Goal: Information Seeking & Learning: Learn about a topic

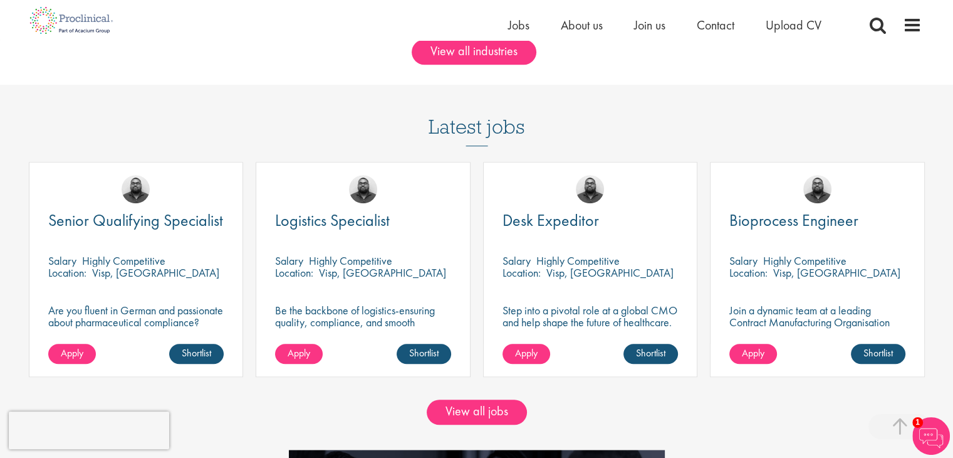
scroll to position [998, 0]
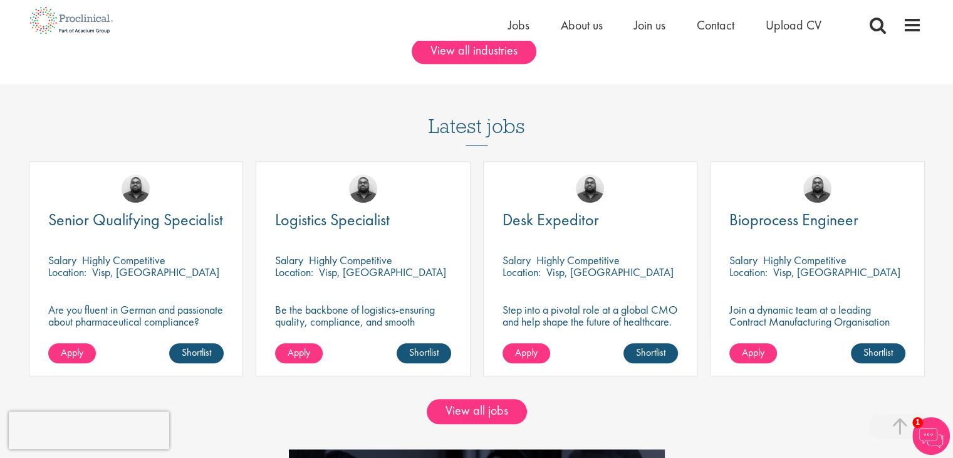
click at [476, 397] on div "View all jobs" at bounding box center [477, 419] width 972 height 60
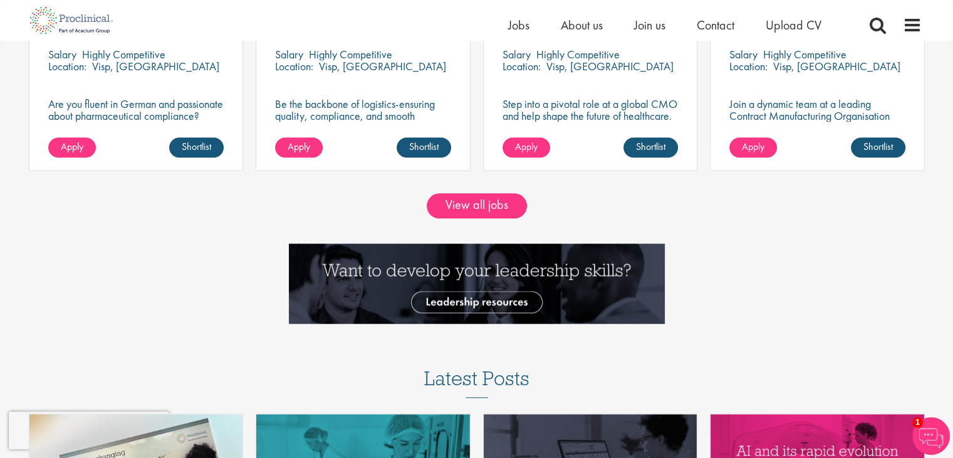
scroll to position [1203, 0]
click at [486, 205] on link "View all jobs" at bounding box center [477, 205] width 100 height 25
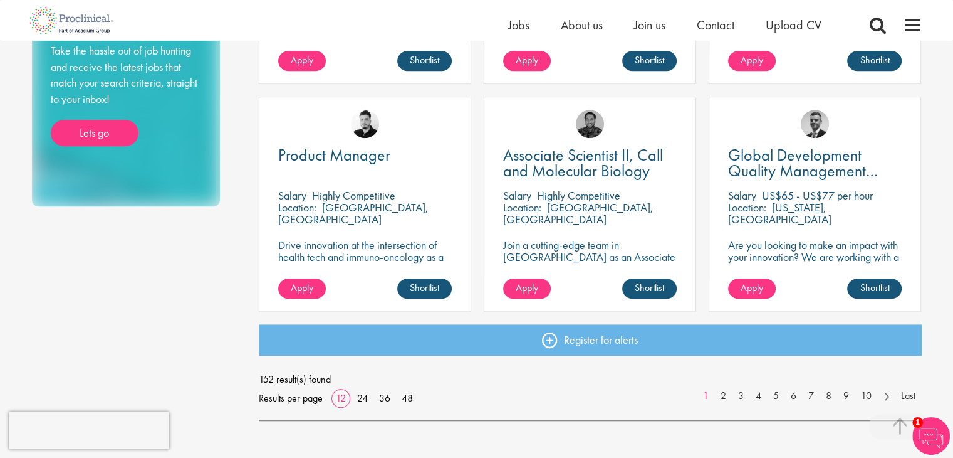
scroll to position [867, 0]
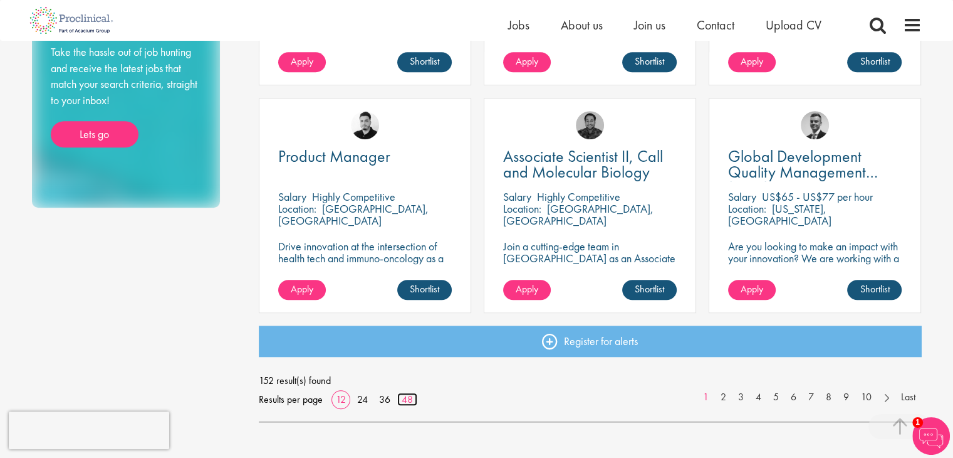
click at [414, 402] on link "48" at bounding box center [407, 398] width 20 height 13
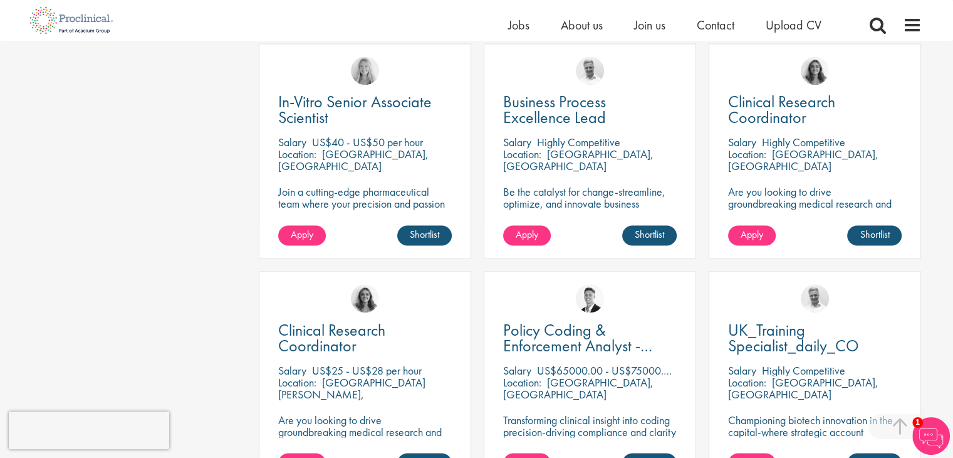
scroll to position [2060, 0]
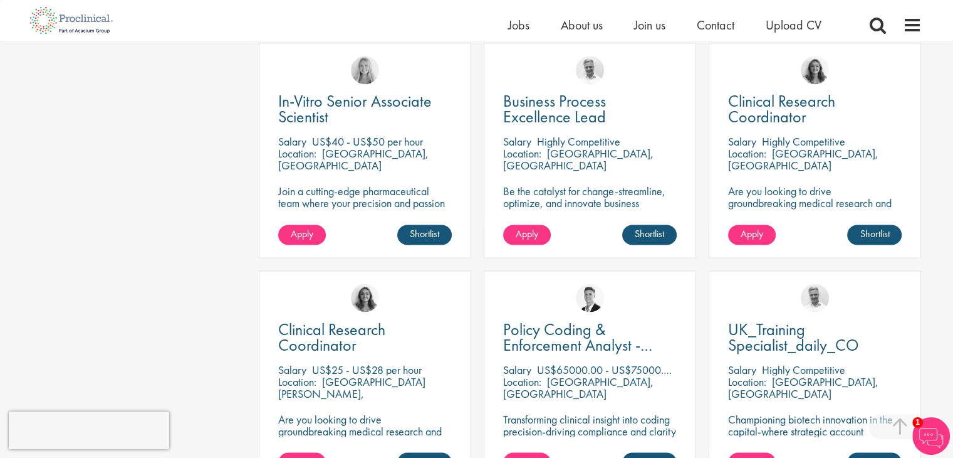
drag, startPoint x: 787, startPoint y: 99, endPoint x: 554, endPoint y: 300, distance: 307.5
click at [554, 300] on div "[PERSON_NAME]" at bounding box center [589, 292] width 211 height 43
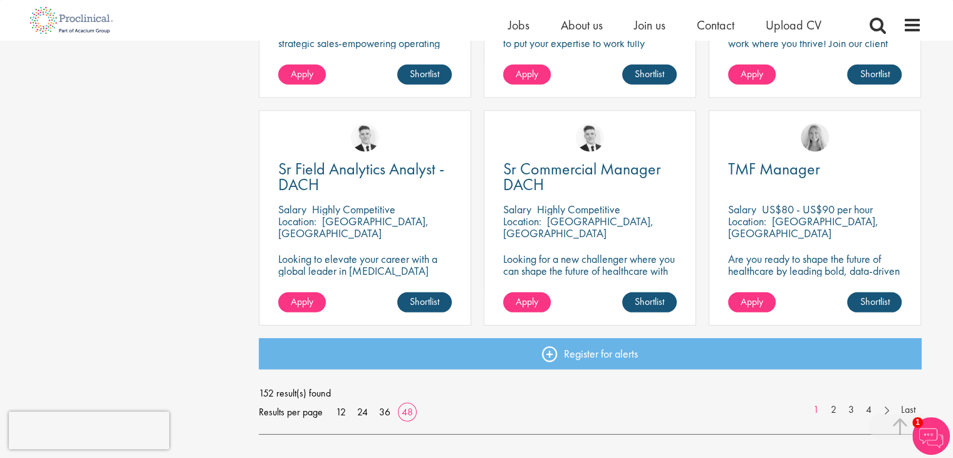
scroll to position [3585, 0]
click at [889, 409] on link at bounding box center [886, 408] width 18 height 13
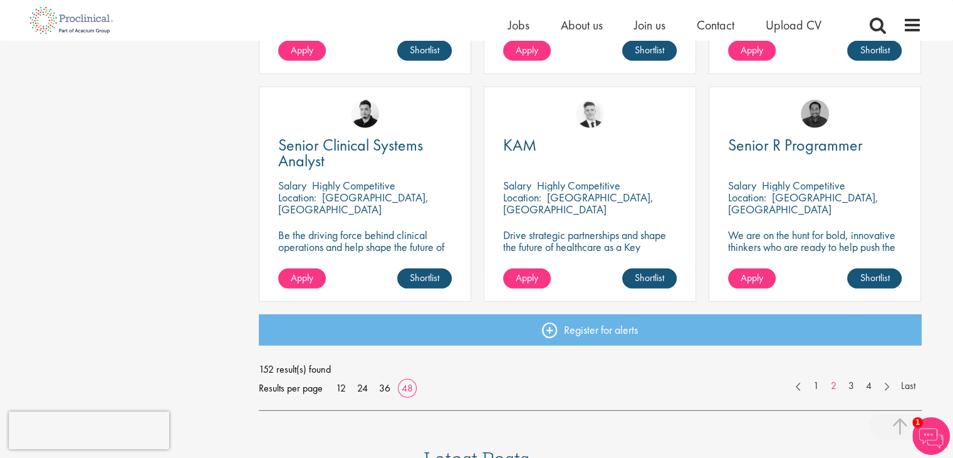
scroll to position [3612, 0]
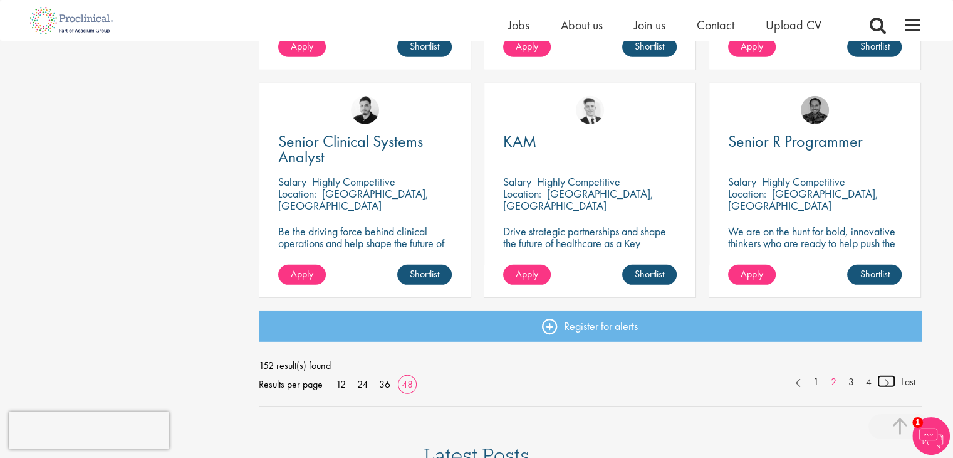
click at [881, 384] on link at bounding box center [886, 381] width 18 height 13
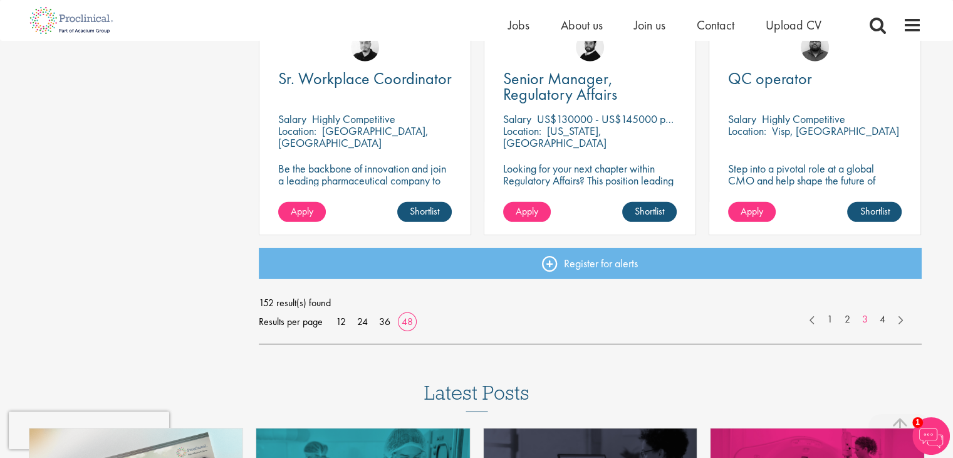
scroll to position [3678, 0]
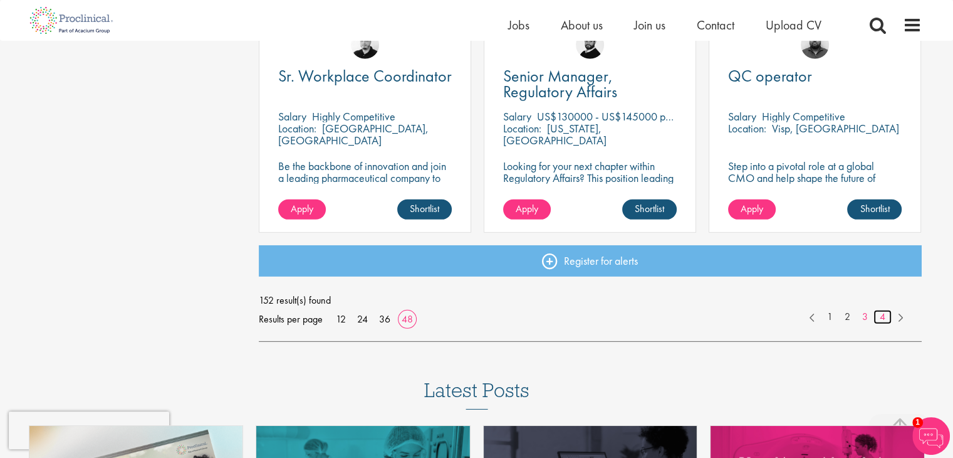
click at [884, 316] on link "4" at bounding box center [883, 317] width 18 height 14
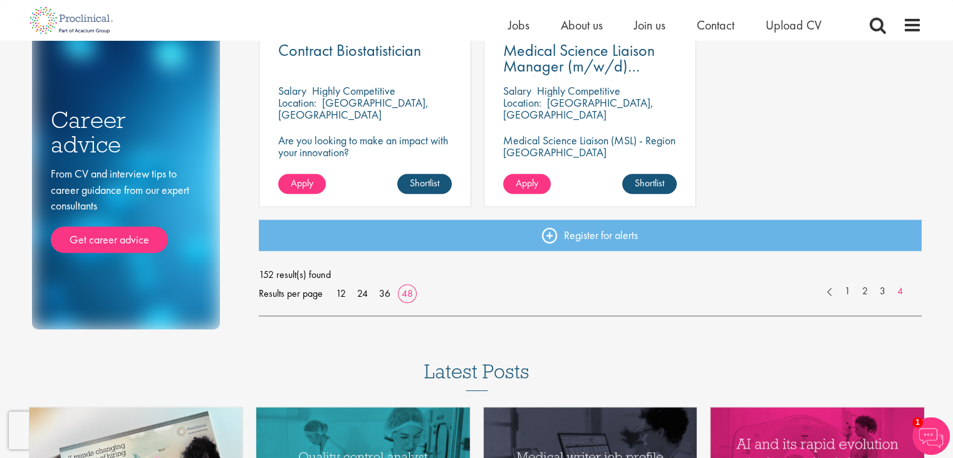
scroll to position [756, 0]
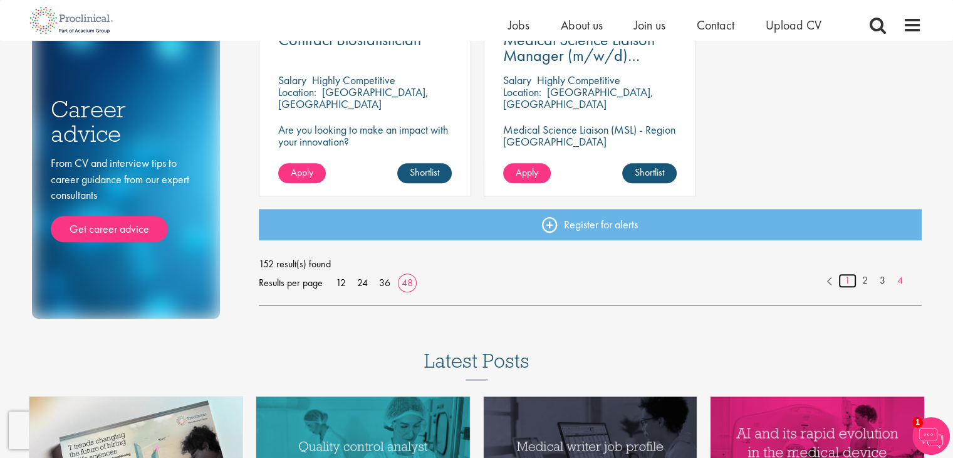
click at [847, 280] on link "1" at bounding box center [848, 280] width 18 height 14
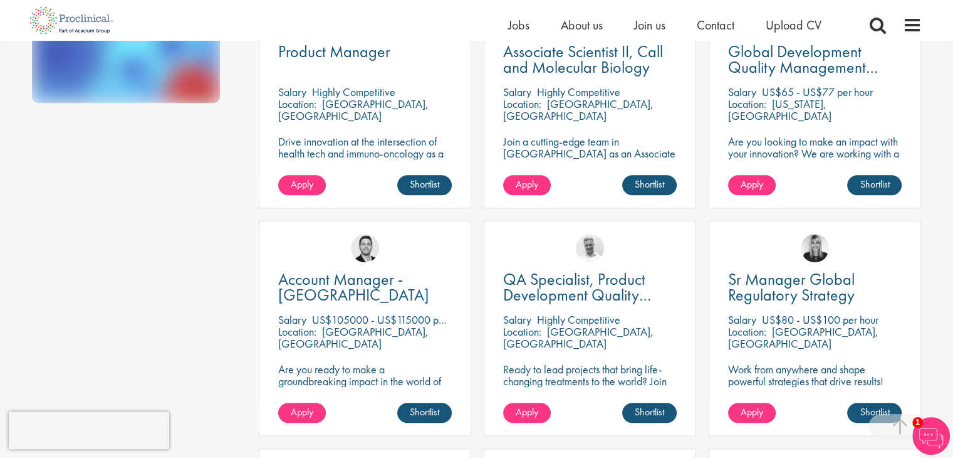
scroll to position [975, 0]
